Goal: Check status: Check status

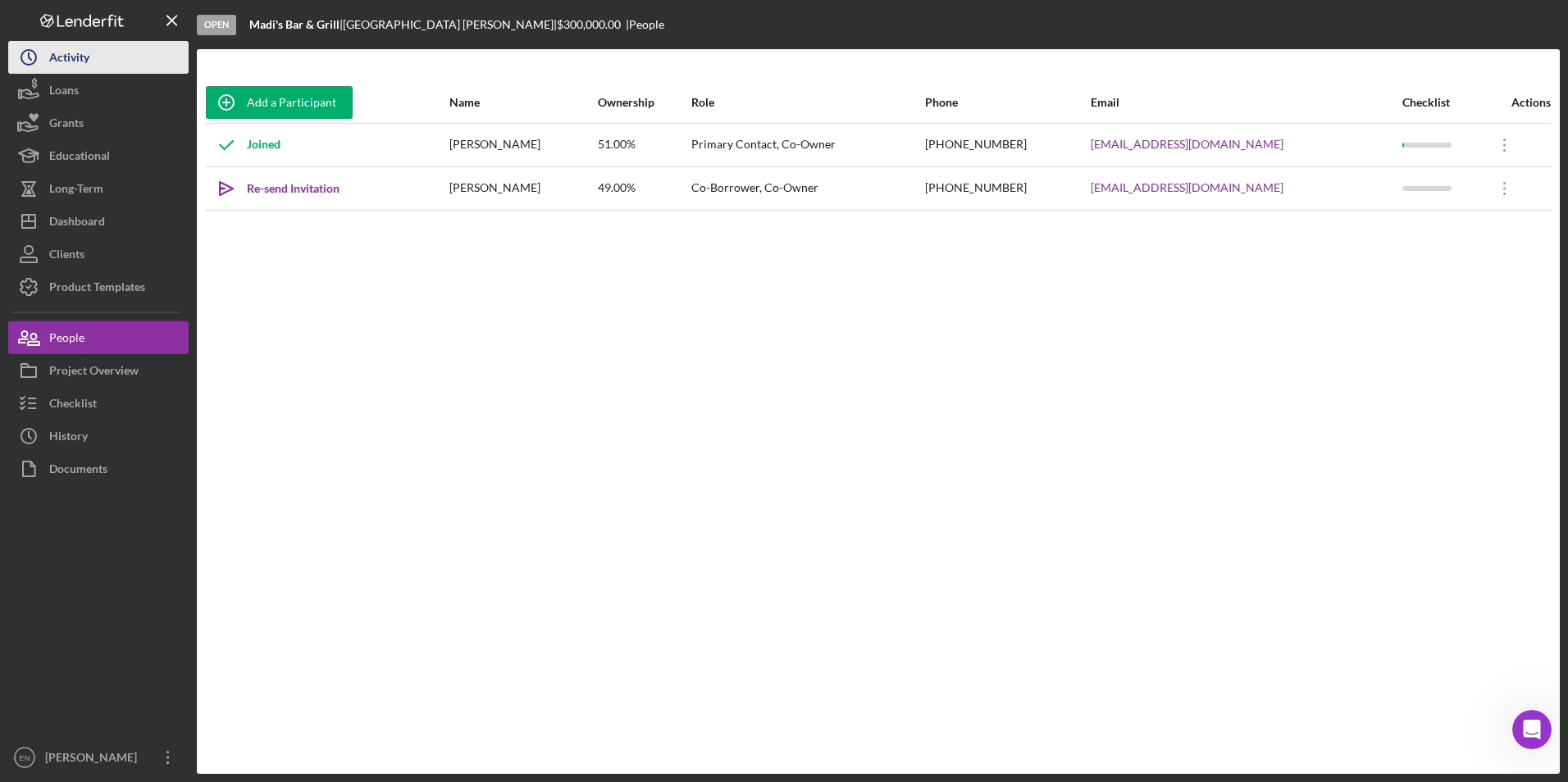
click at [87, 60] on div "Activity" at bounding box center [69, 59] width 40 height 37
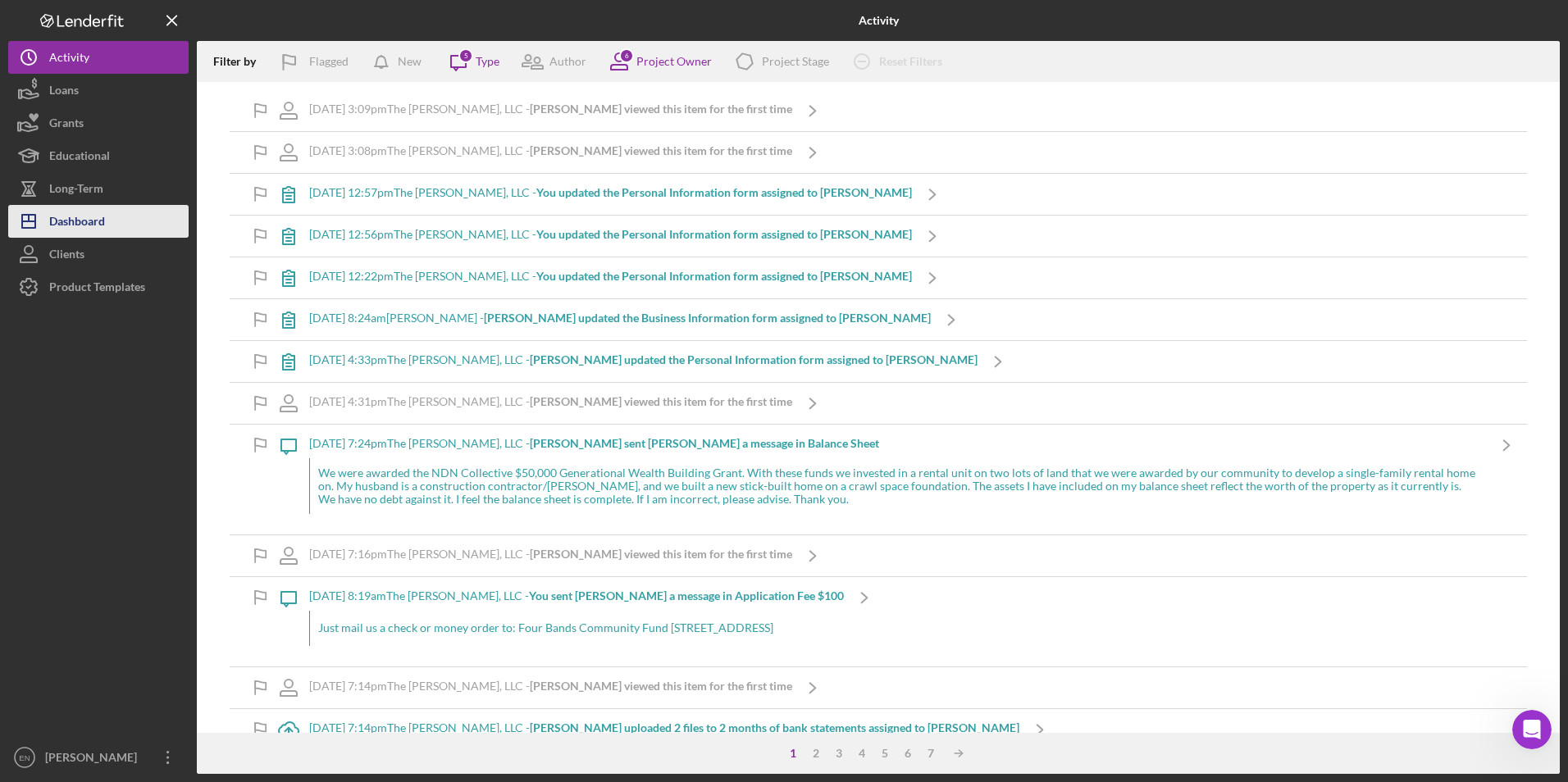
click at [68, 221] on div "Dashboard" at bounding box center [77, 223] width 56 height 37
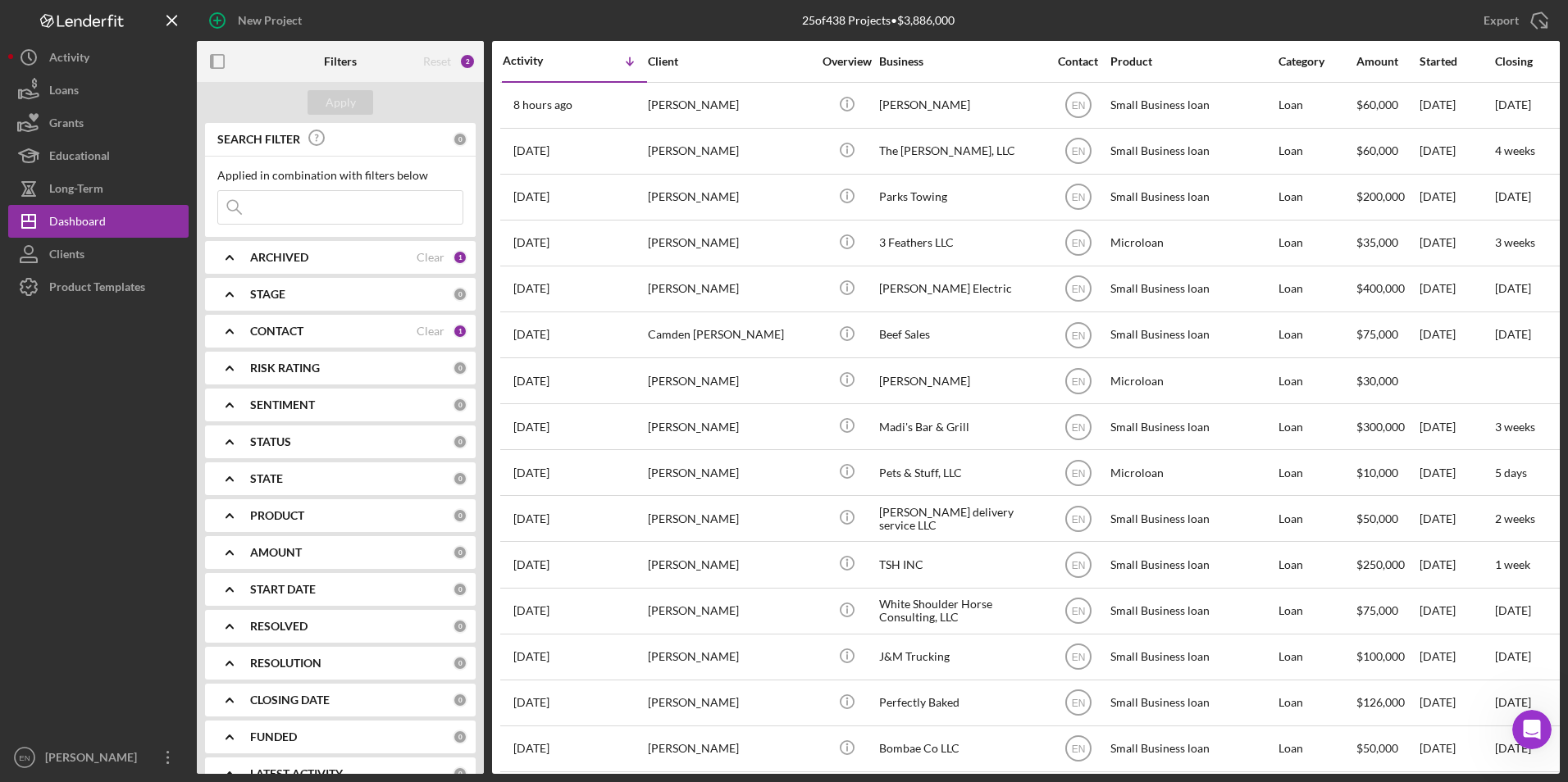
click at [259, 208] on input at bounding box center [340, 207] width 245 height 33
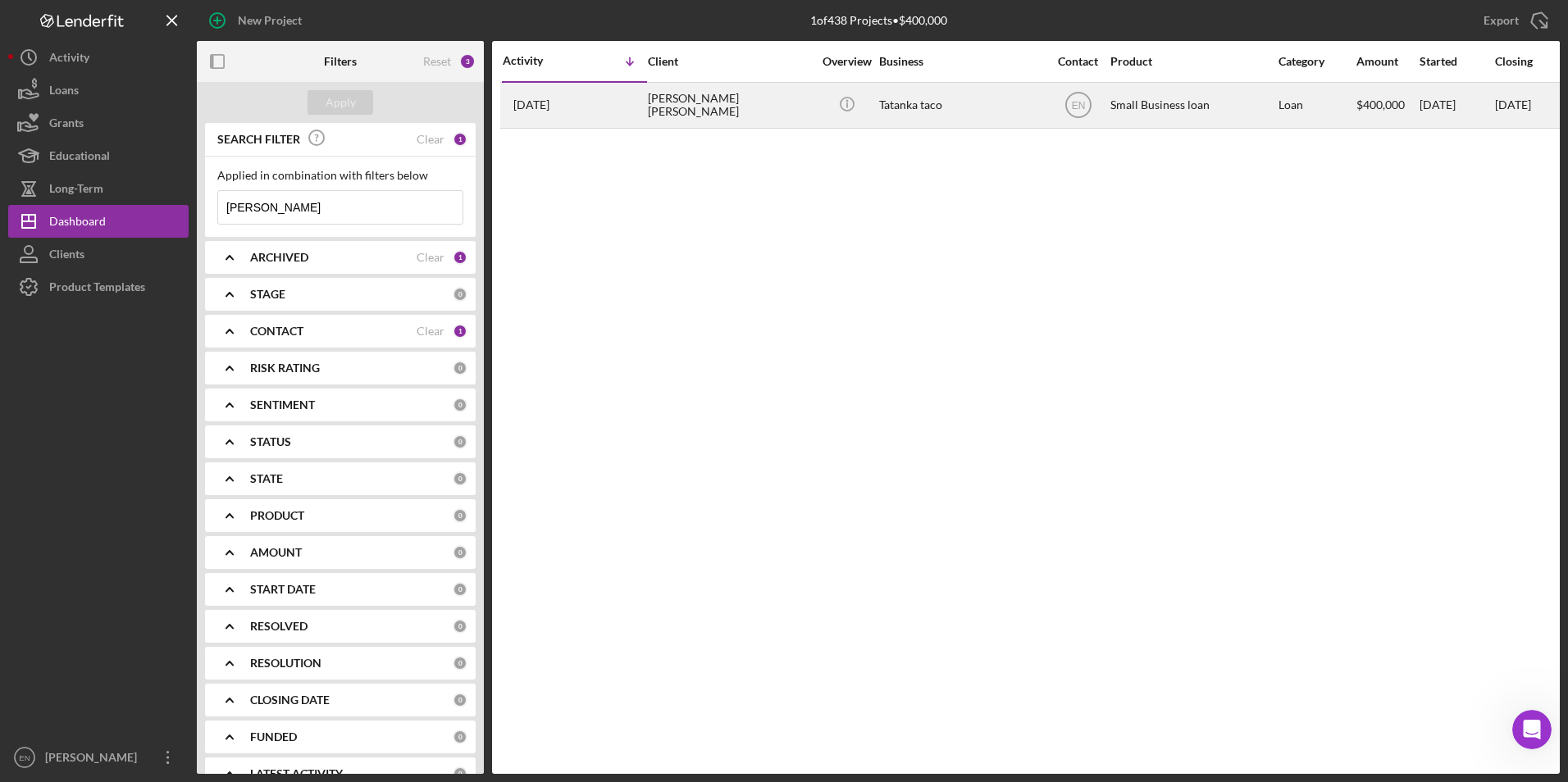
type input "[PERSON_NAME]"
click at [997, 103] on div "Tatanka taco" at bounding box center [961, 105] width 164 height 44
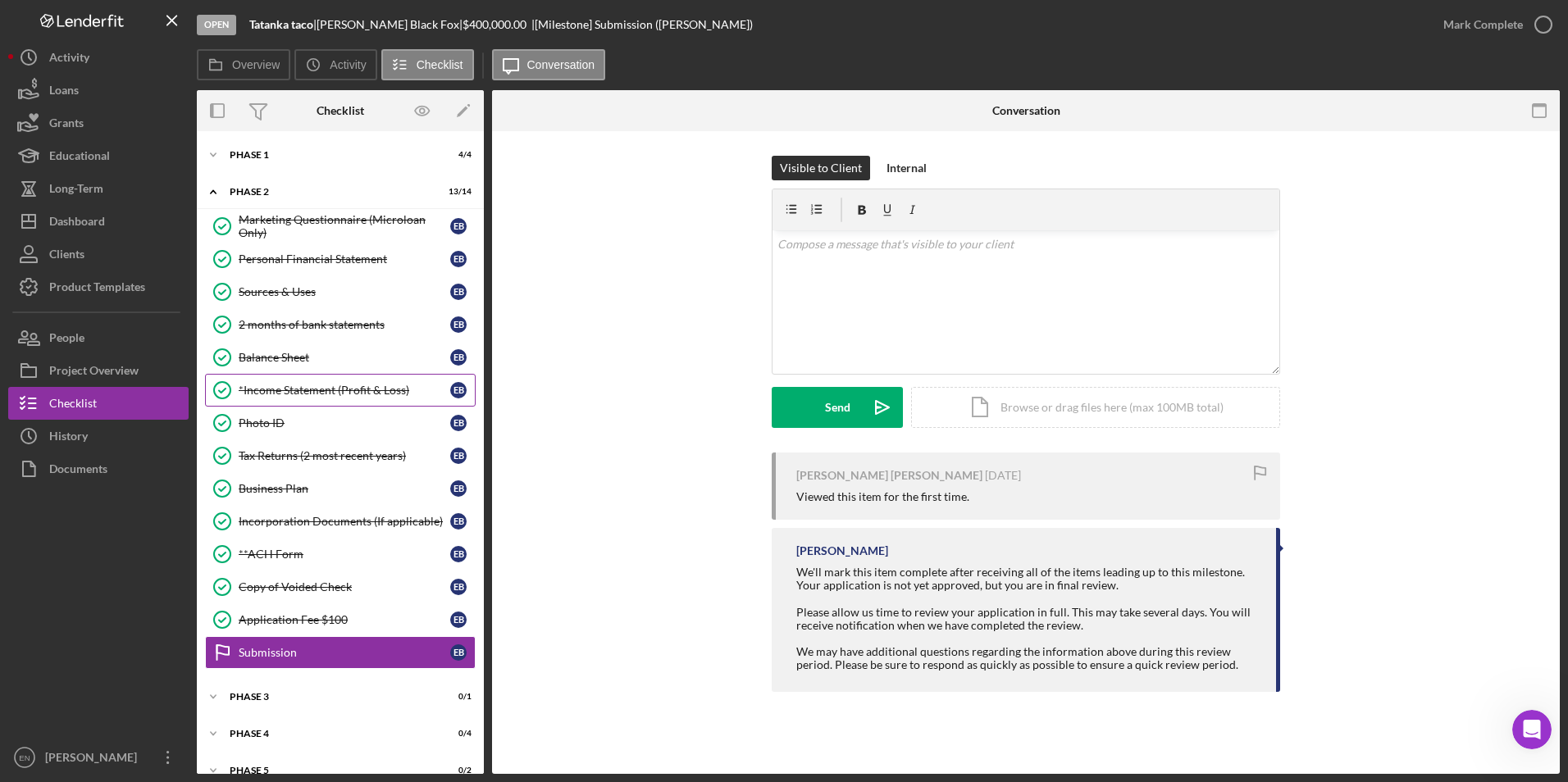
click at [286, 391] on div "*Income Statement (Profit & Loss)" at bounding box center [344, 390] width 212 height 13
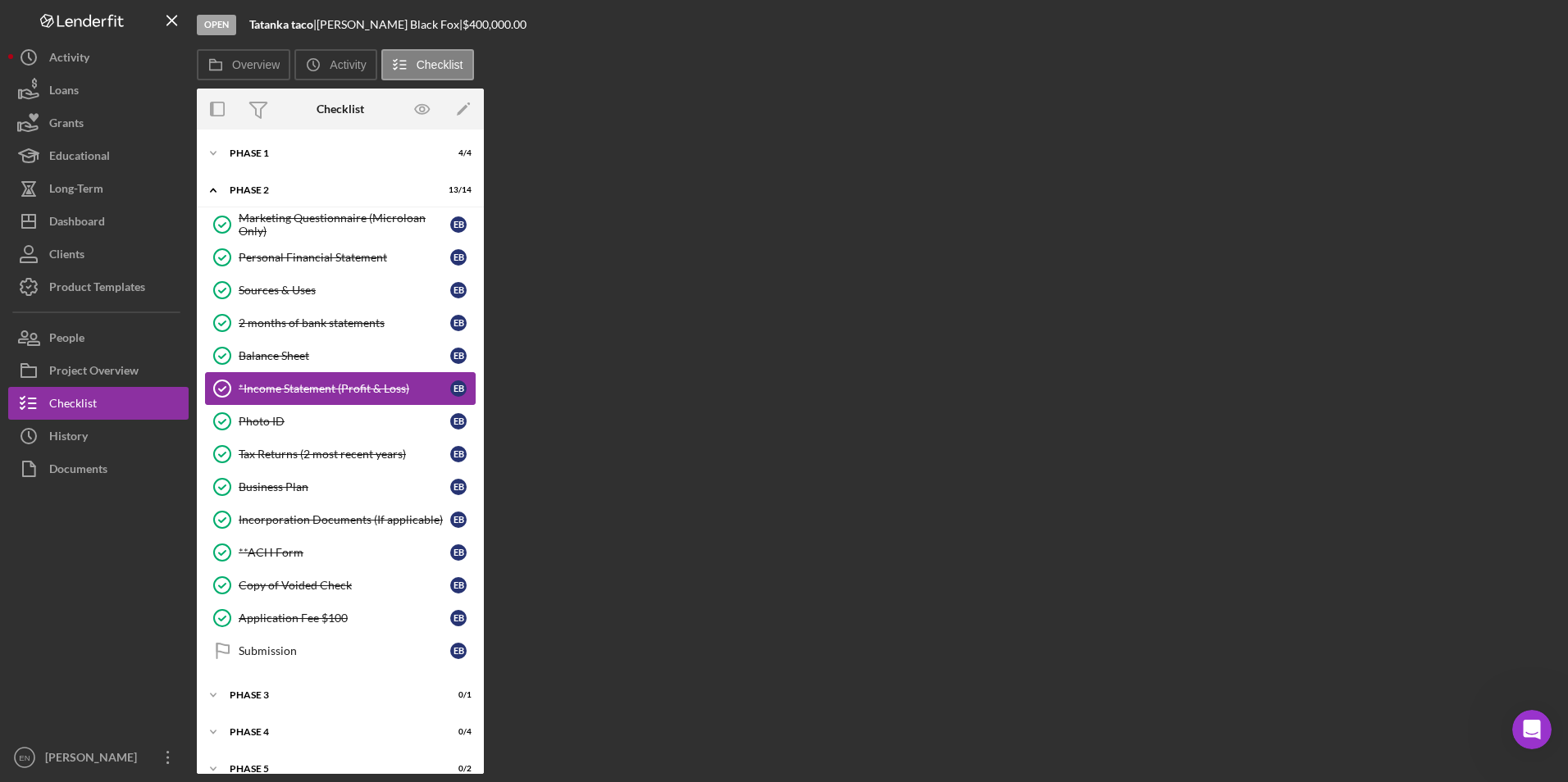
click at [286, 391] on div "*Income Statement (Profit & Loss)" at bounding box center [344, 388] width 212 height 13
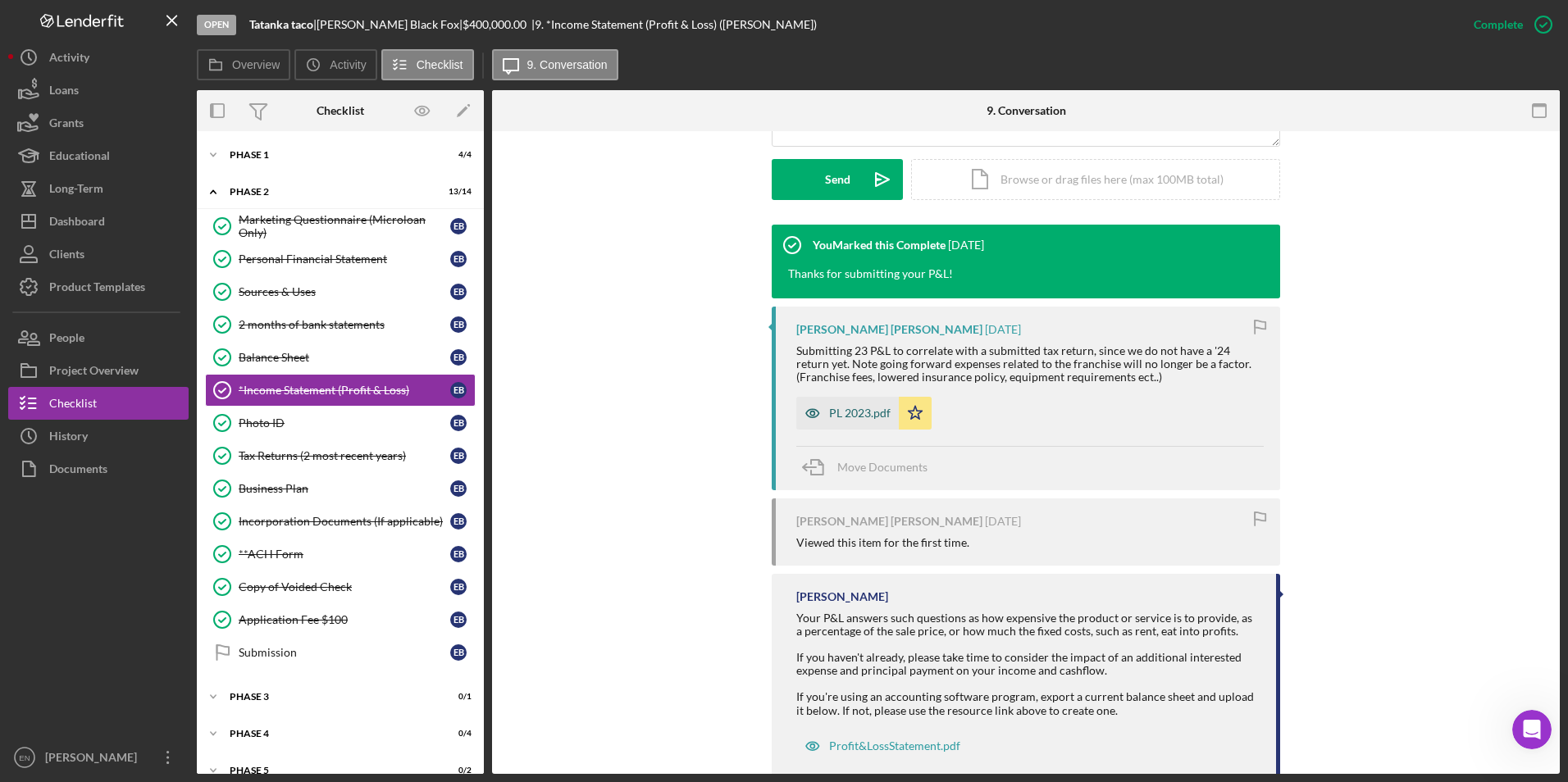
scroll to position [490, 0]
